Goal: Use online tool/utility: Utilize a website feature to perform a specific function

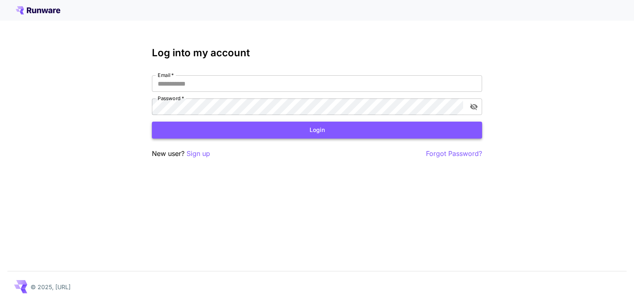
type input "**********"
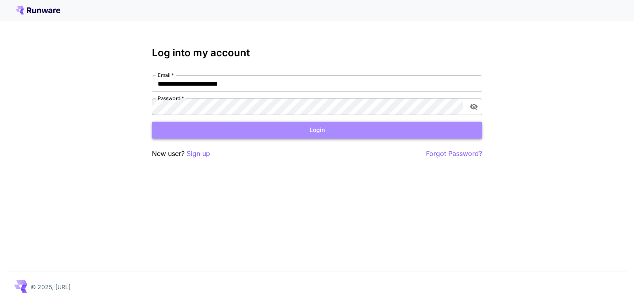
click at [247, 128] on button "Login" at bounding box center [317, 129] width 330 height 17
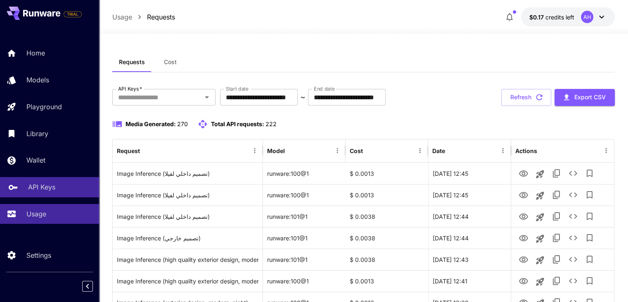
click at [56, 185] on div "API Keys" at bounding box center [60, 187] width 64 height 10
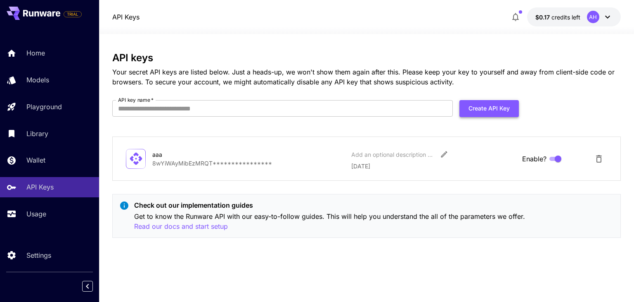
click at [495, 101] on button "Create API Key" at bounding box center [489, 108] width 59 height 17
click at [349, 114] on input "API key name   *" at bounding box center [282, 108] width 341 height 17
type input "**"
click at [477, 104] on button "Create API Key" at bounding box center [489, 108] width 59 height 17
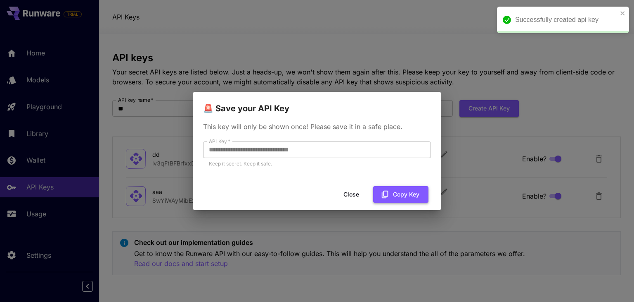
click at [391, 192] on button "Copy Key" at bounding box center [400, 194] width 55 height 17
click at [362, 196] on button "Close" at bounding box center [357, 194] width 37 height 17
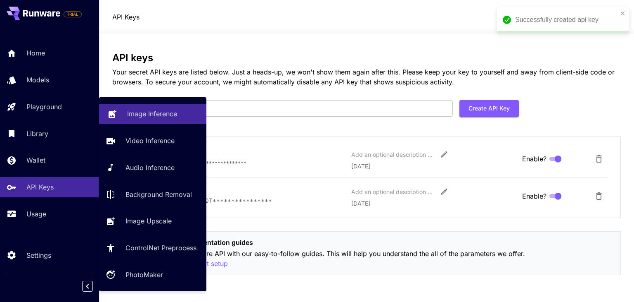
click at [142, 108] on link "Image Inference" at bounding box center [152, 114] width 107 height 20
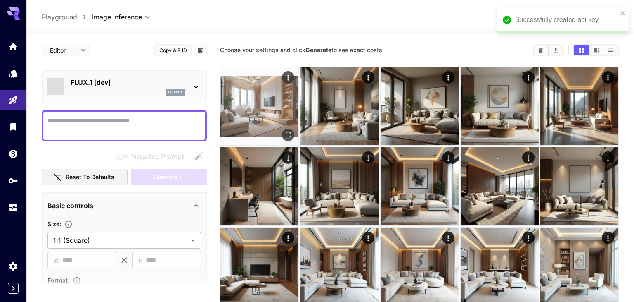
type input "**********"
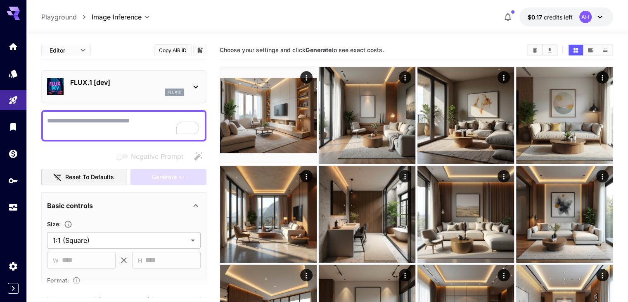
click at [117, 88] on div "FLUX.1 [dev] flux1d" at bounding box center [127, 86] width 114 height 19
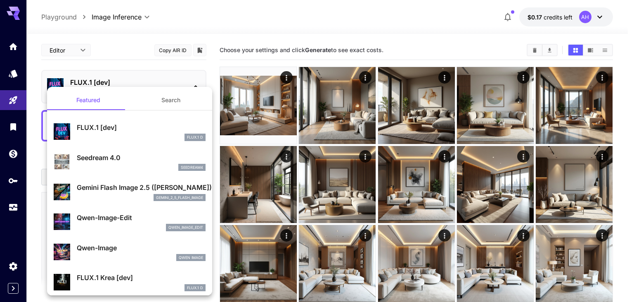
click at [169, 96] on button "Search" at bounding box center [171, 100] width 83 height 20
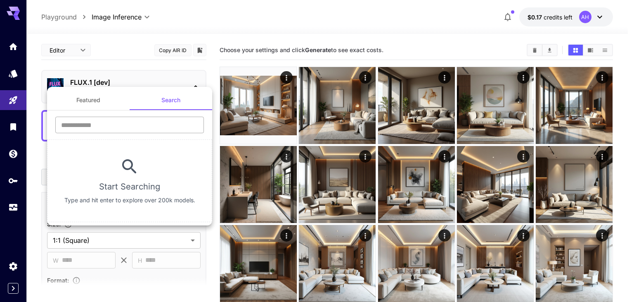
click at [124, 123] on input "text" at bounding box center [129, 124] width 149 height 17
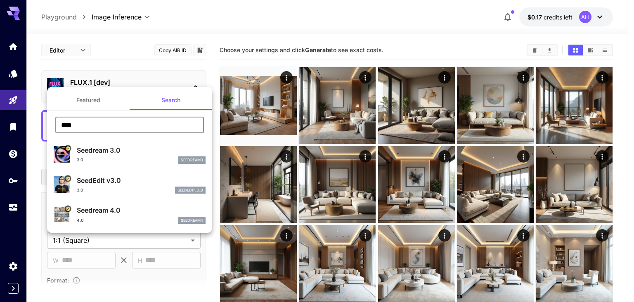
type input "****"
click at [97, 103] on button "Featured" at bounding box center [88, 100] width 83 height 20
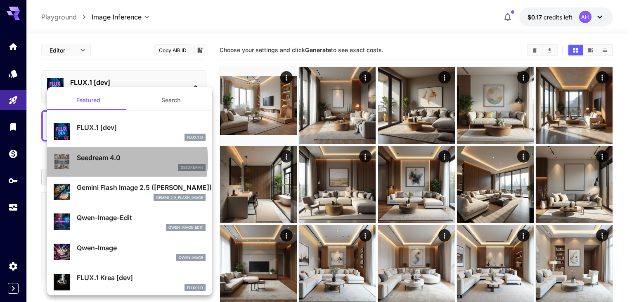
click at [112, 159] on p "Seedream 4.0" at bounding box center [141, 157] width 129 height 10
type input "**********"
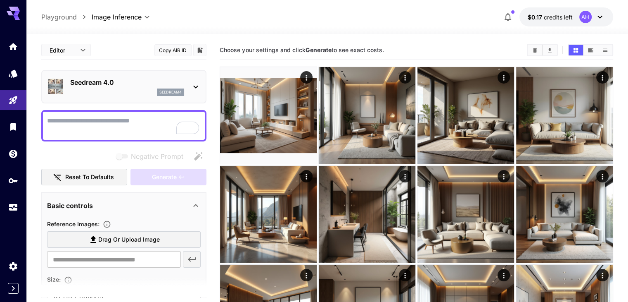
drag, startPoint x: 123, startPoint y: 109, endPoint x: 120, endPoint y: 120, distance: 11.2
click at [122, 112] on div at bounding box center [123, 125] width 165 height 31
click at [120, 123] on textarea "Negative Prompt" at bounding box center [124, 126] width 154 height 20
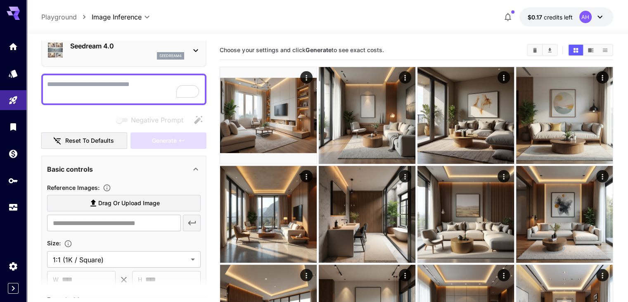
scroll to position [4, 0]
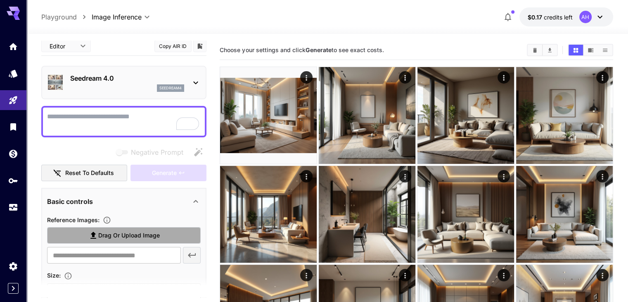
click at [139, 231] on span "Drag or upload image" at bounding box center [129, 235] width 62 height 10
click at [0, 0] on input "Drag or upload image" at bounding box center [0, 0] width 0 height 0
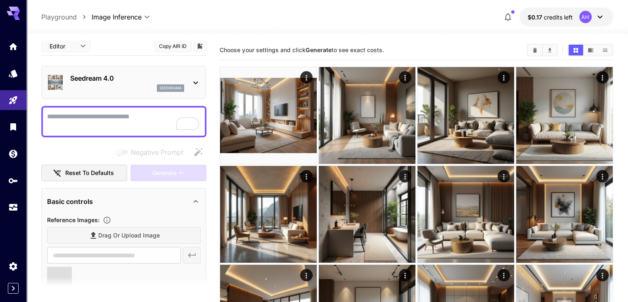
click at [96, 116] on textarea "Negative Prompt" at bounding box center [124, 122] width 154 height 20
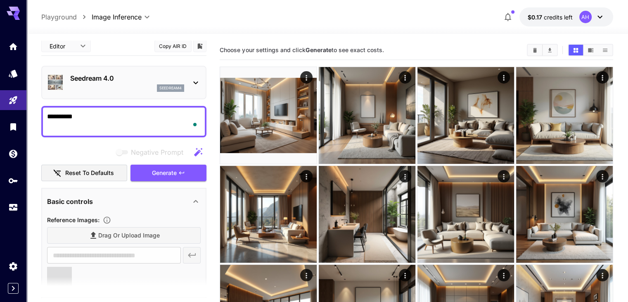
type textarea "**********"
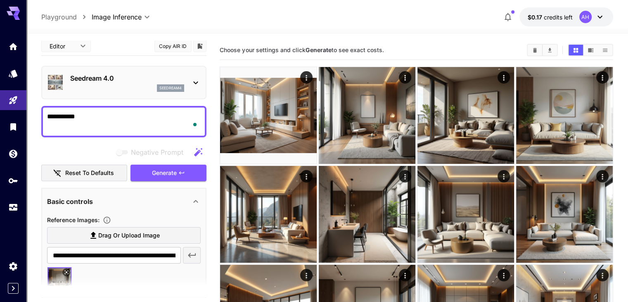
type input "**********"
click at [172, 168] on span "Generate" at bounding box center [164, 173] width 25 height 10
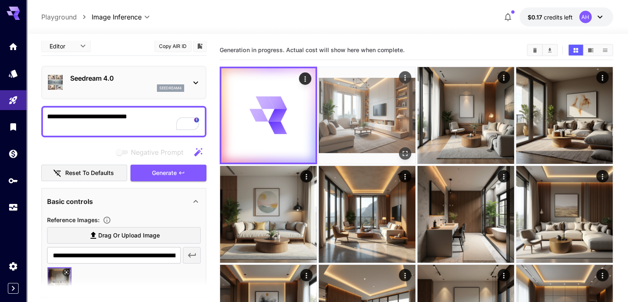
type textarea "**********"
click at [339, 92] on img at bounding box center [367, 115] width 97 height 97
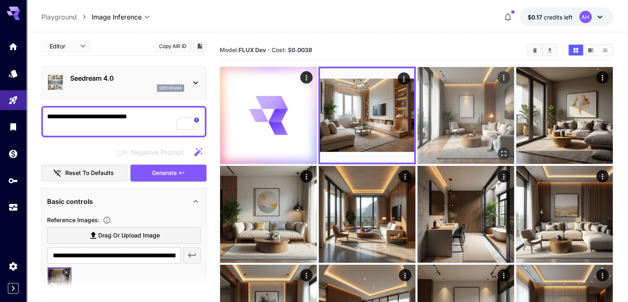
click at [418, 85] on img at bounding box center [466, 115] width 97 height 97
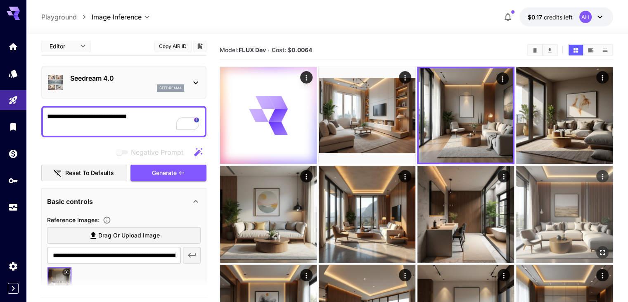
click at [516, 185] on img at bounding box center [564, 214] width 97 height 97
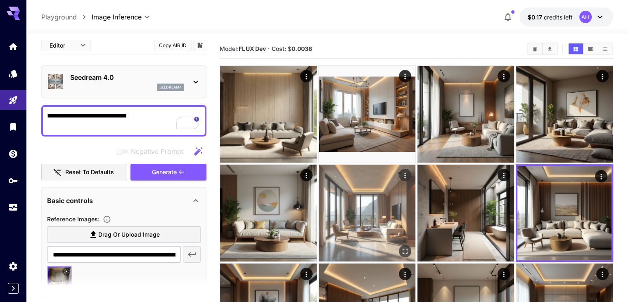
scroll to position [0, 0]
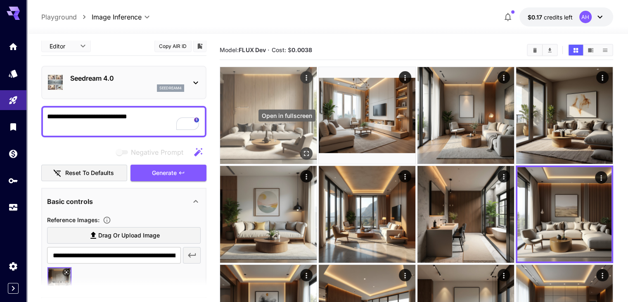
click at [304, 151] on icon "Open in fullscreen" at bounding box center [306, 153] width 5 height 5
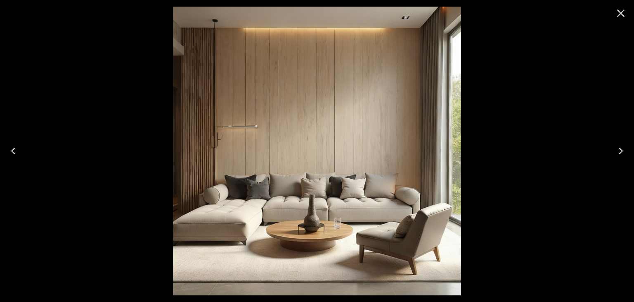
click at [620, 13] on icon "Close" at bounding box center [621, 13] width 13 height 13
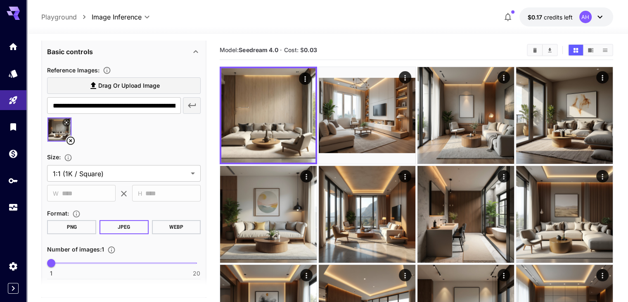
scroll to position [169, 0]
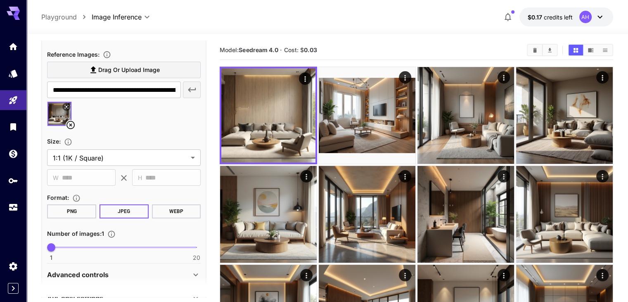
click at [66, 105] on icon at bounding box center [67, 107] width 4 height 4
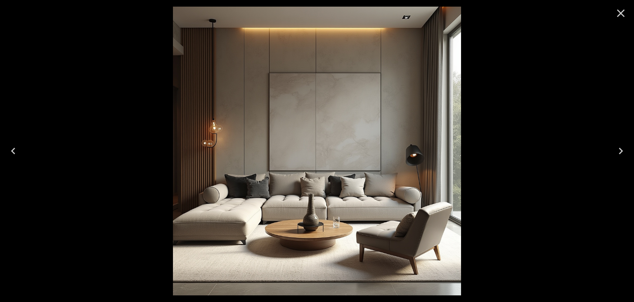
click at [541, 100] on div at bounding box center [317, 151] width 634 height 302
click at [613, 13] on button "Close" at bounding box center [621, 13] width 20 height 20
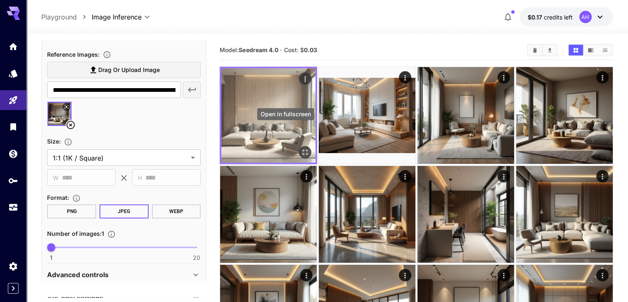
click at [301, 148] on icon "Open in fullscreen" at bounding box center [305, 152] width 8 height 8
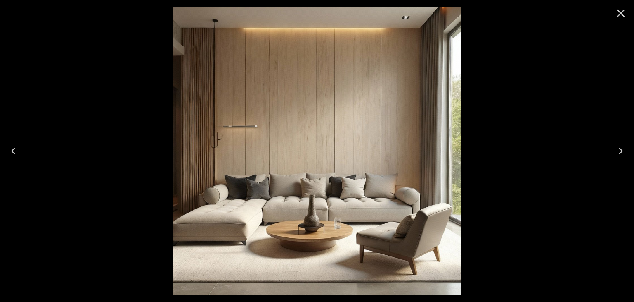
click at [625, 15] on icon "Close" at bounding box center [621, 13] width 13 height 13
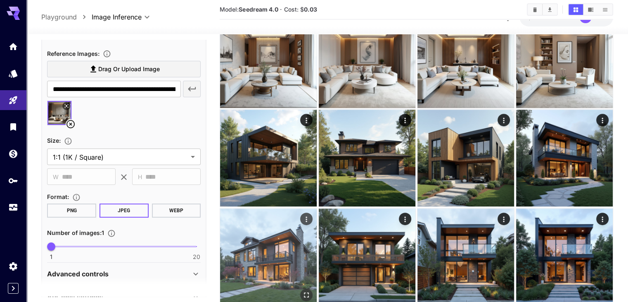
scroll to position [496, 0]
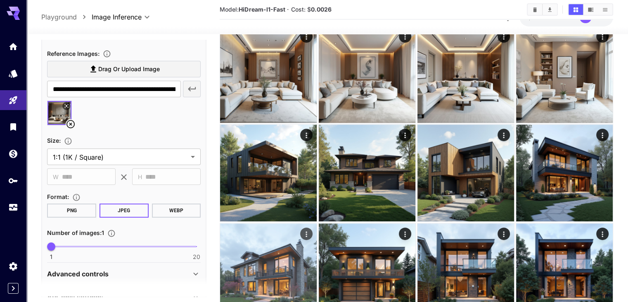
scroll to position [499, 0]
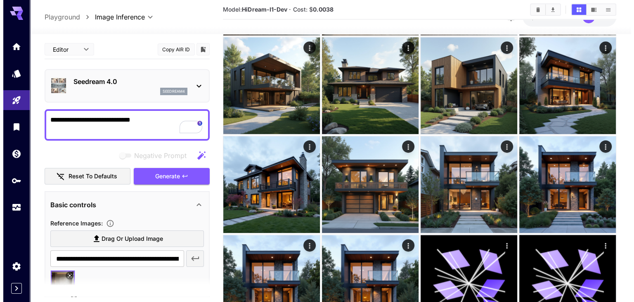
scroll to position [416, 0]
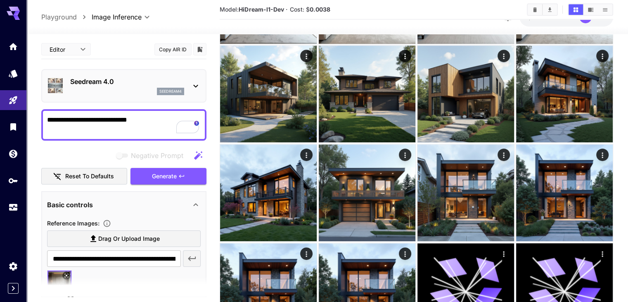
click at [169, 94] on div "seedream4" at bounding box center [170, 91] width 27 height 7
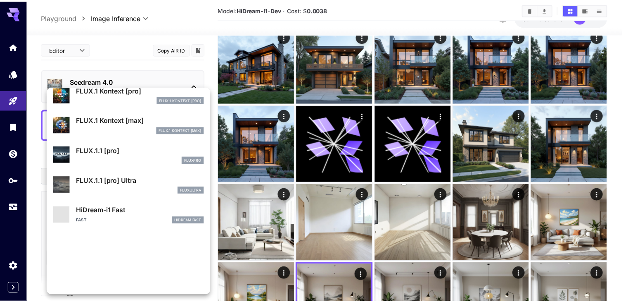
scroll to position [580, 0]
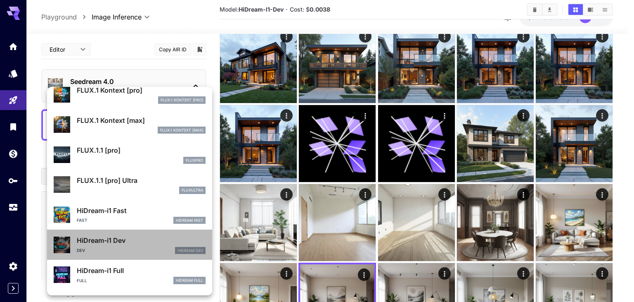
click at [130, 243] on p "HiDream-i1 Dev" at bounding box center [141, 240] width 129 height 10
type input "**********"
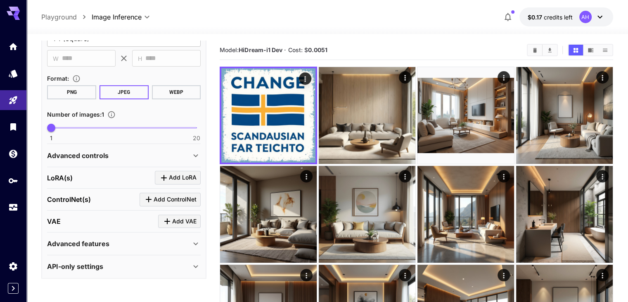
click at [106, 153] on p "Advanced controls" at bounding box center [78, 155] width 62 height 10
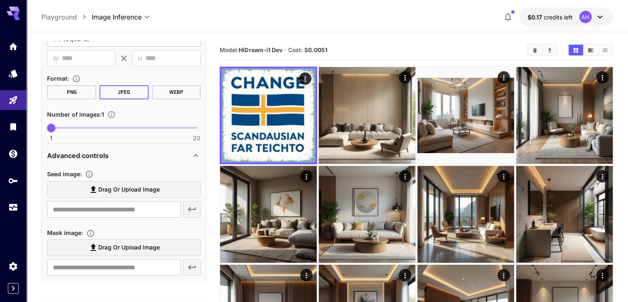
click at [105, 182] on label "Drag or upload image" at bounding box center [124, 189] width 154 height 17
click at [0, 0] on input "Drag or upload image" at bounding box center [0, 0] width 0 height 0
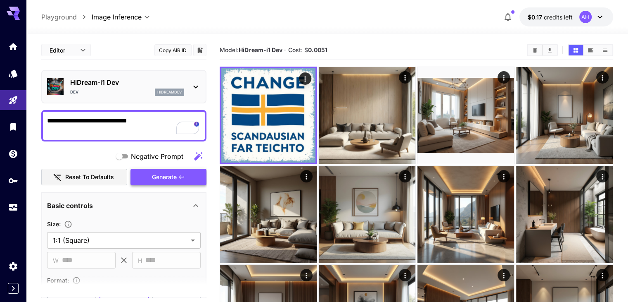
click at [170, 179] on span "Generate" at bounding box center [164, 177] width 25 height 10
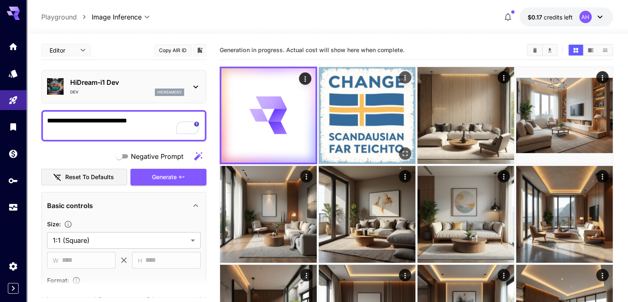
type input "**********"
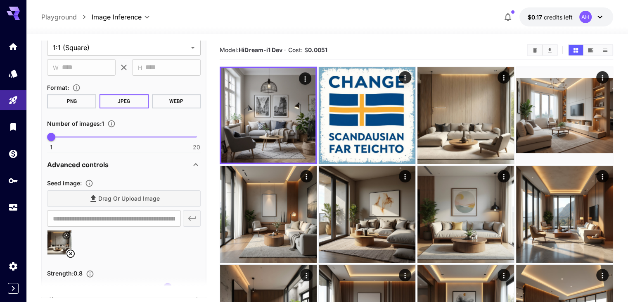
scroll to position [207, 0]
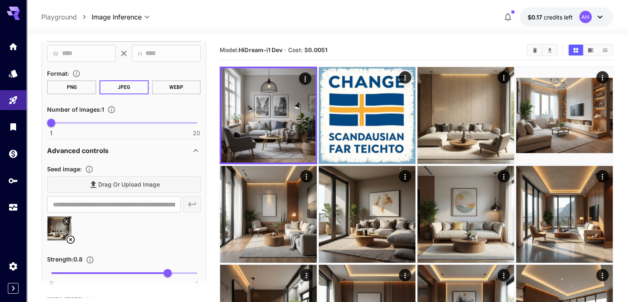
click at [67, 221] on icon at bounding box center [67, 221] width 4 height 4
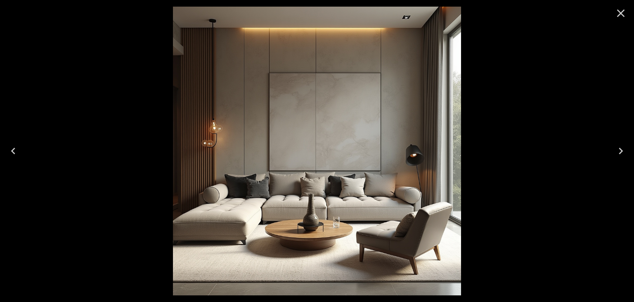
click at [572, 159] on div at bounding box center [317, 151] width 634 height 302
click at [620, 12] on icon "Close" at bounding box center [621, 13] width 8 height 8
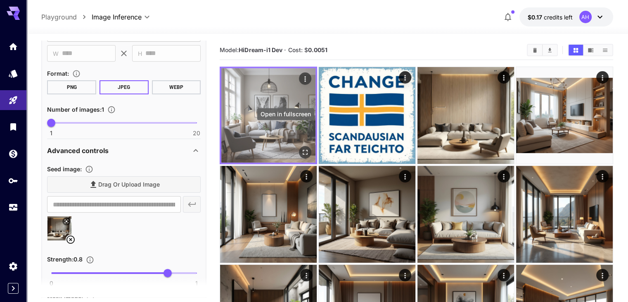
click at [301, 148] on icon "Open in fullscreen" at bounding box center [305, 152] width 8 height 8
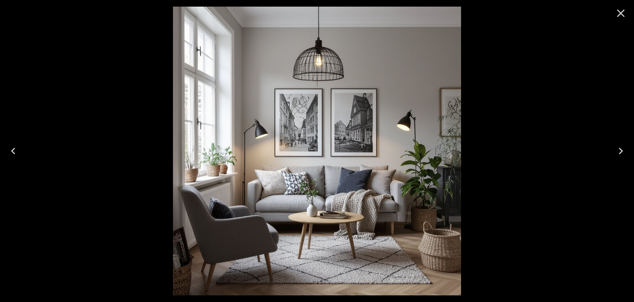
click at [619, 14] on icon "Close" at bounding box center [621, 13] width 13 height 13
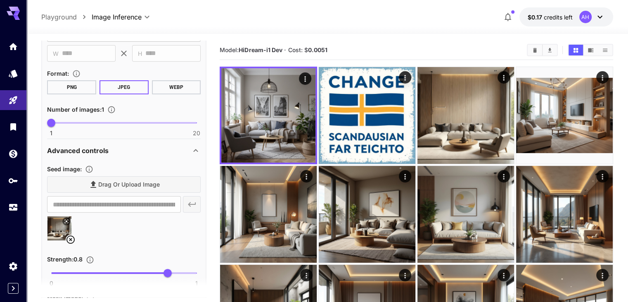
scroll to position [0, 0]
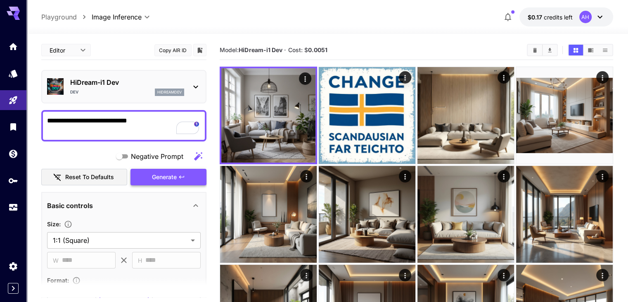
click at [167, 174] on span "Generate" at bounding box center [164, 177] width 25 height 10
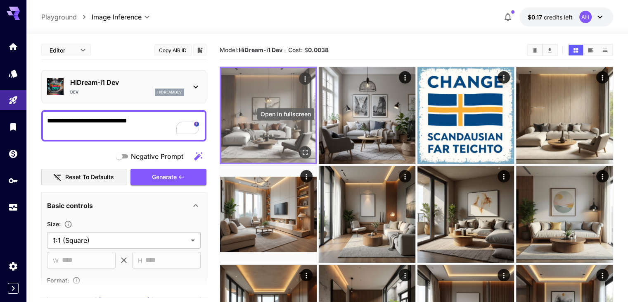
click at [301, 148] on icon "Open in fullscreen" at bounding box center [305, 152] width 8 height 8
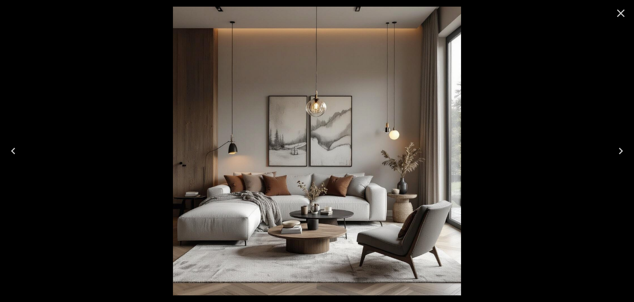
click at [619, 12] on icon "Close" at bounding box center [621, 13] width 13 height 13
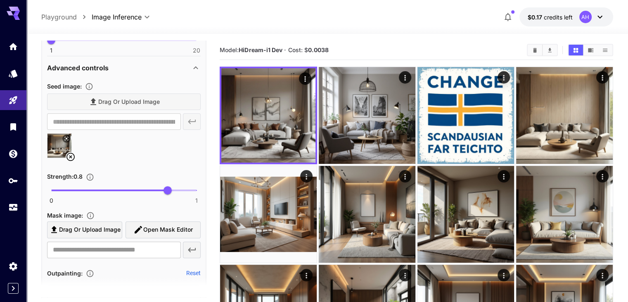
click at [66, 136] on icon at bounding box center [66, 138] width 5 height 5
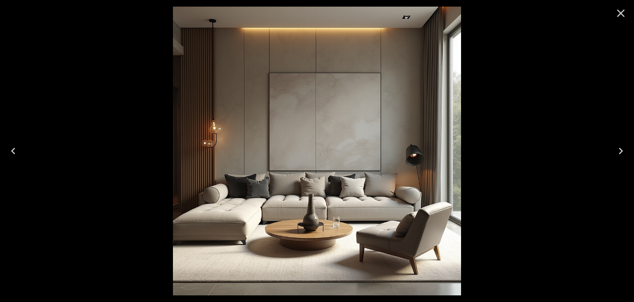
click at [622, 15] on icon "Close" at bounding box center [621, 13] width 13 height 13
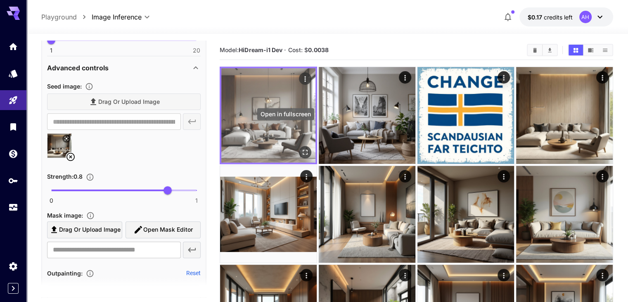
click at [301, 148] on icon "Open in fullscreen" at bounding box center [305, 152] width 8 height 8
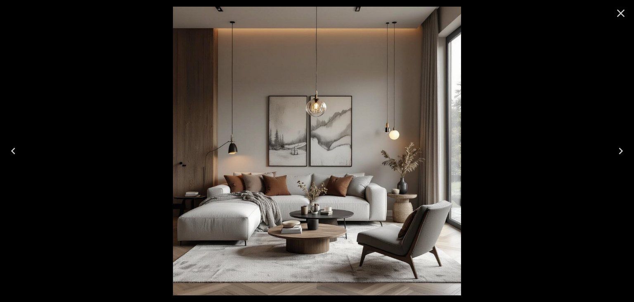
click at [621, 10] on icon "Close" at bounding box center [621, 13] width 13 height 13
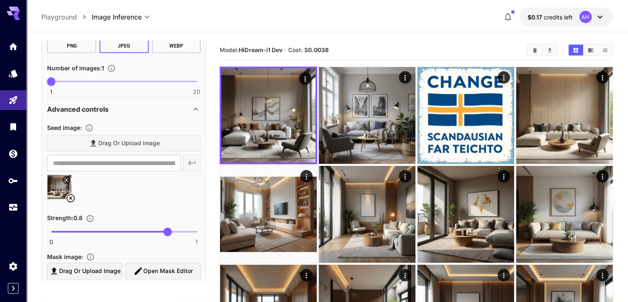
scroll to position [55, 0]
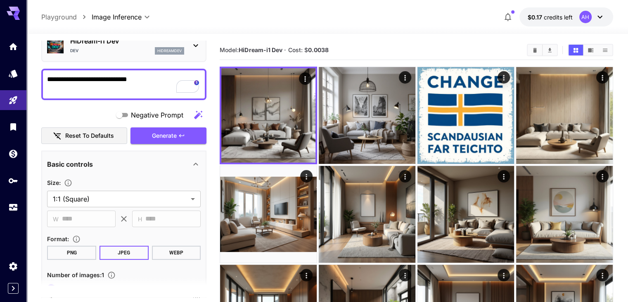
click at [131, 79] on textarea "**********" at bounding box center [124, 84] width 154 height 20
click at [180, 139] on button "Generate" at bounding box center [169, 135] width 76 height 17
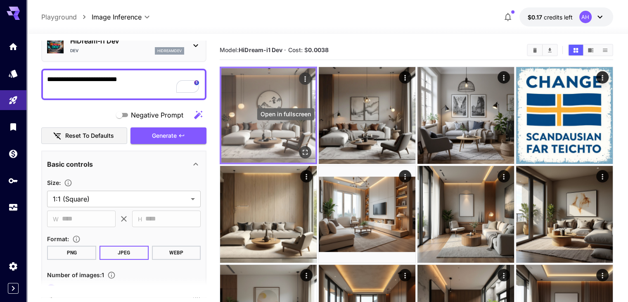
click at [301, 148] on icon "Open in fullscreen" at bounding box center [305, 152] width 8 height 8
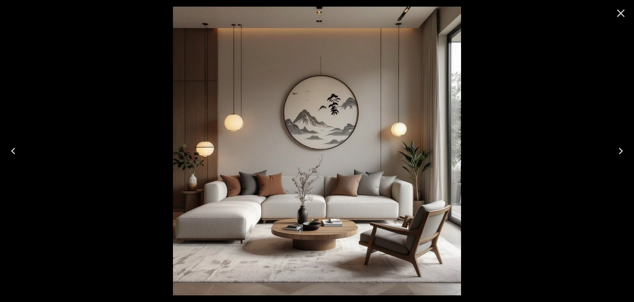
click at [623, 15] on icon "Close" at bounding box center [621, 13] width 8 height 8
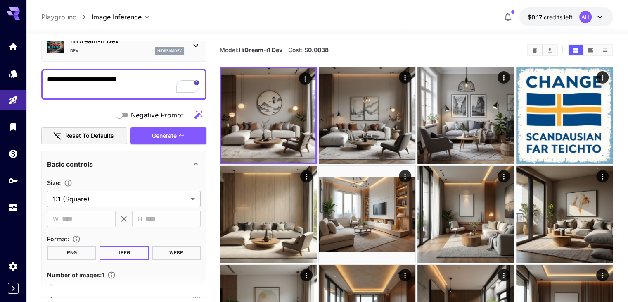
click at [129, 80] on textarea "**********" at bounding box center [124, 84] width 154 height 20
click at [133, 72] on div "**********" at bounding box center [123, 84] width 165 height 31
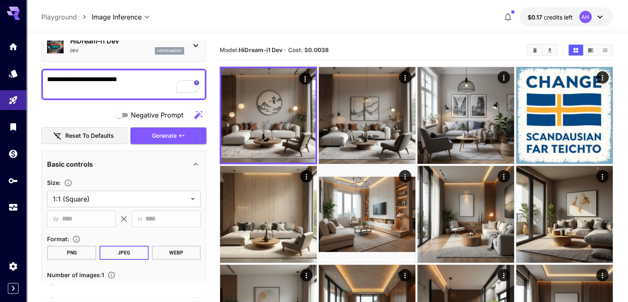
click at [136, 77] on textarea "**********" at bounding box center [124, 84] width 154 height 20
drag, startPoint x: 171, startPoint y: 139, endPoint x: 136, endPoint y: 151, distance: 36.7
click at [170, 138] on span "Generate" at bounding box center [164, 136] width 25 height 10
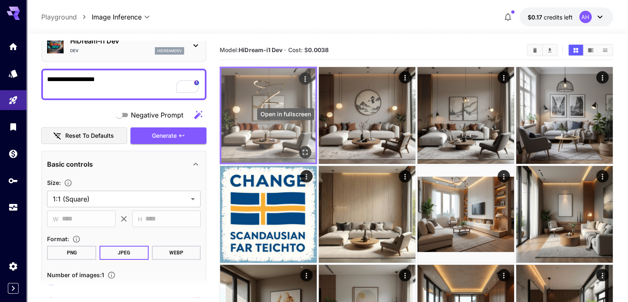
click at [301, 148] on icon "Open in fullscreen" at bounding box center [305, 152] width 8 height 8
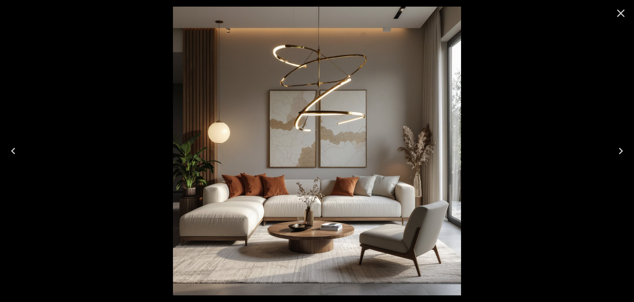
click at [624, 13] on icon "Close" at bounding box center [621, 13] width 13 height 13
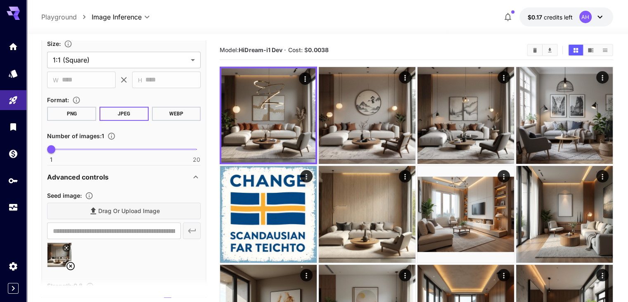
scroll to position [0, 0]
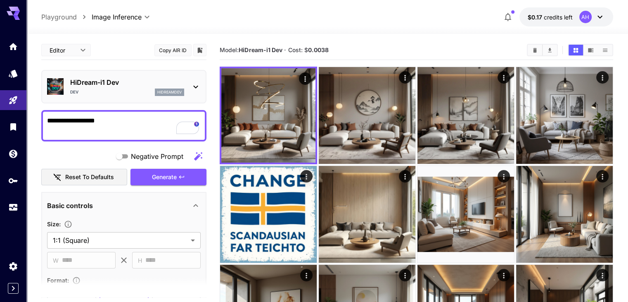
click at [92, 122] on textarea "**********" at bounding box center [124, 126] width 154 height 20
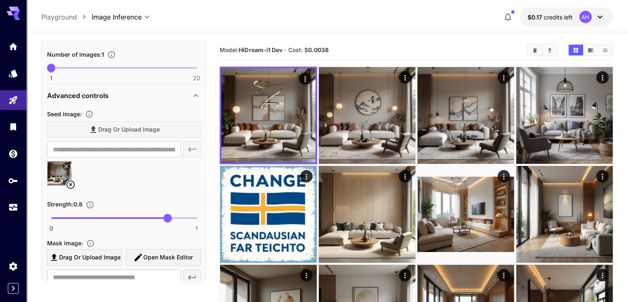
scroll to position [330, 0]
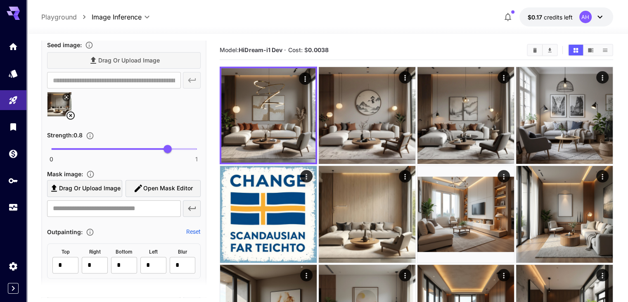
type textarea "**********"
click at [71, 114] on icon at bounding box center [70, 115] width 8 height 8
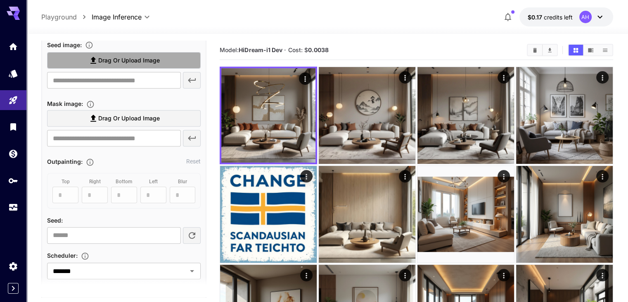
click at [127, 65] on label "Drag or upload image" at bounding box center [124, 60] width 154 height 17
click at [0, 0] on input "Drag or upload image" at bounding box center [0, 0] width 0 height 0
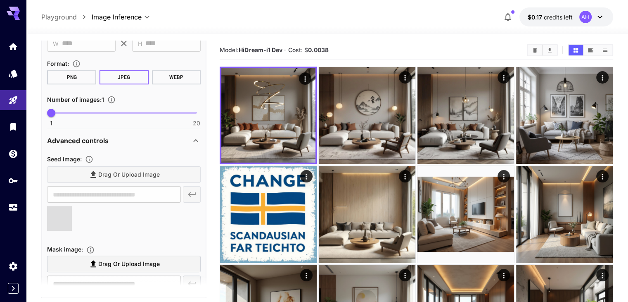
scroll to position [124, 0]
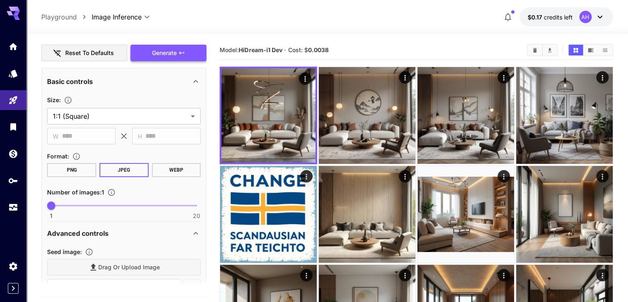
type input "**********"
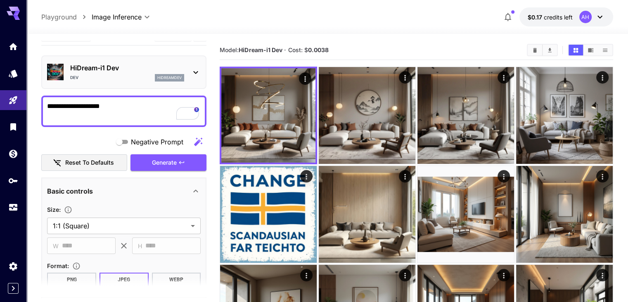
scroll to position [0, 0]
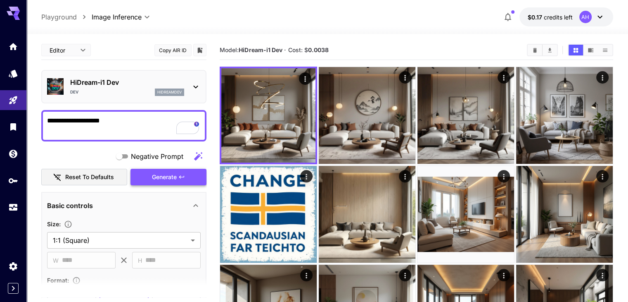
click at [185, 177] on icon "button" at bounding box center [181, 176] width 7 height 7
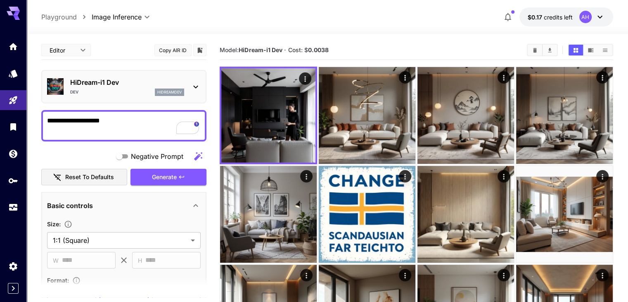
scroll to position [81, 0]
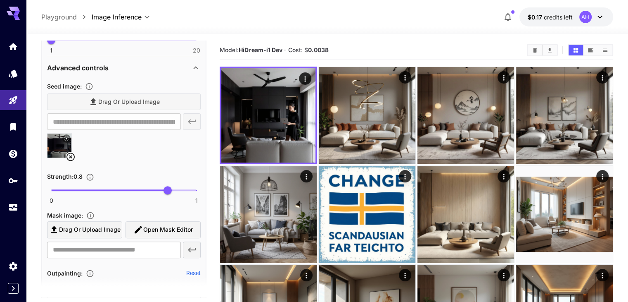
click at [66, 136] on icon at bounding box center [66, 138] width 5 height 5
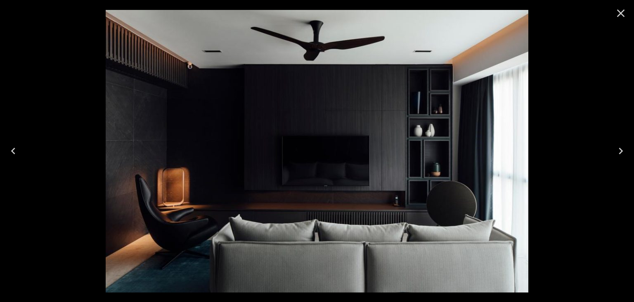
drag, startPoint x: 623, startPoint y: 16, endPoint x: 615, endPoint y: 18, distance: 8.1
click at [622, 17] on icon "Close" at bounding box center [621, 13] width 13 height 13
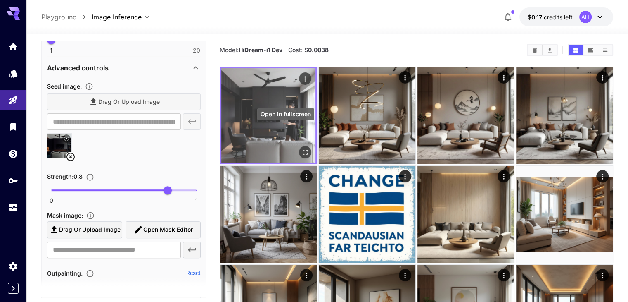
click at [301, 148] on icon "Open in fullscreen" at bounding box center [305, 152] width 8 height 8
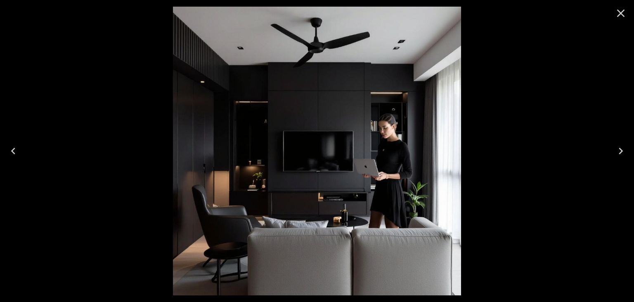
click at [618, 13] on icon "Close" at bounding box center [621, 13] width 13 height 13
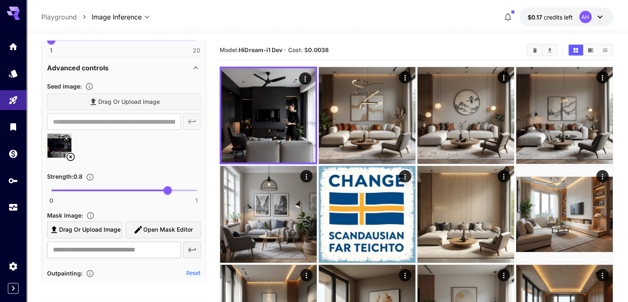
click at [66, 136] on icon at bounding box center [66, 138] width 5 height 5
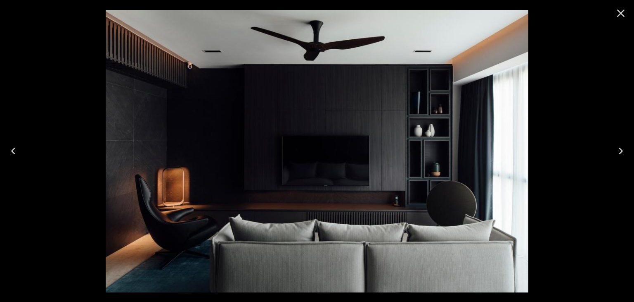
click at [623, 15] on icon "Close" at bounding box center [621, 13] width 8 height 8
